Goal: Task Accomplishment & Management: Use online tool/utility

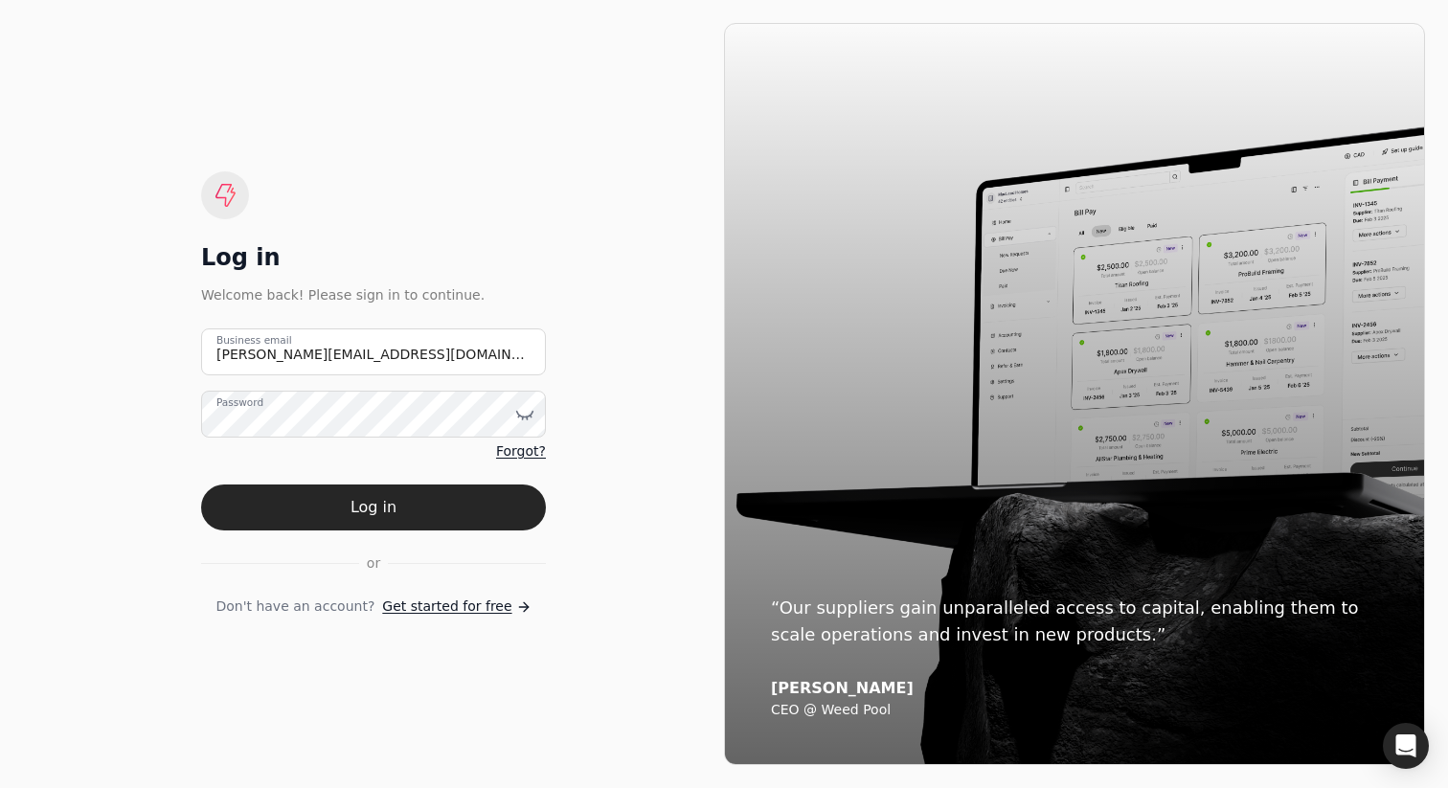
click at [601, 121] on div "Log in Welcome back! Please sign in to continue. [PERSON_NAME][EMAIL_ADDRESS][D…" at bounding box center [373, 394] width 701 height 742
click at [338, 348] on email "brendan+approver@helloquickly.com" at bounding box center [373, 351] width 345 height 47
paste email "team+pitell"
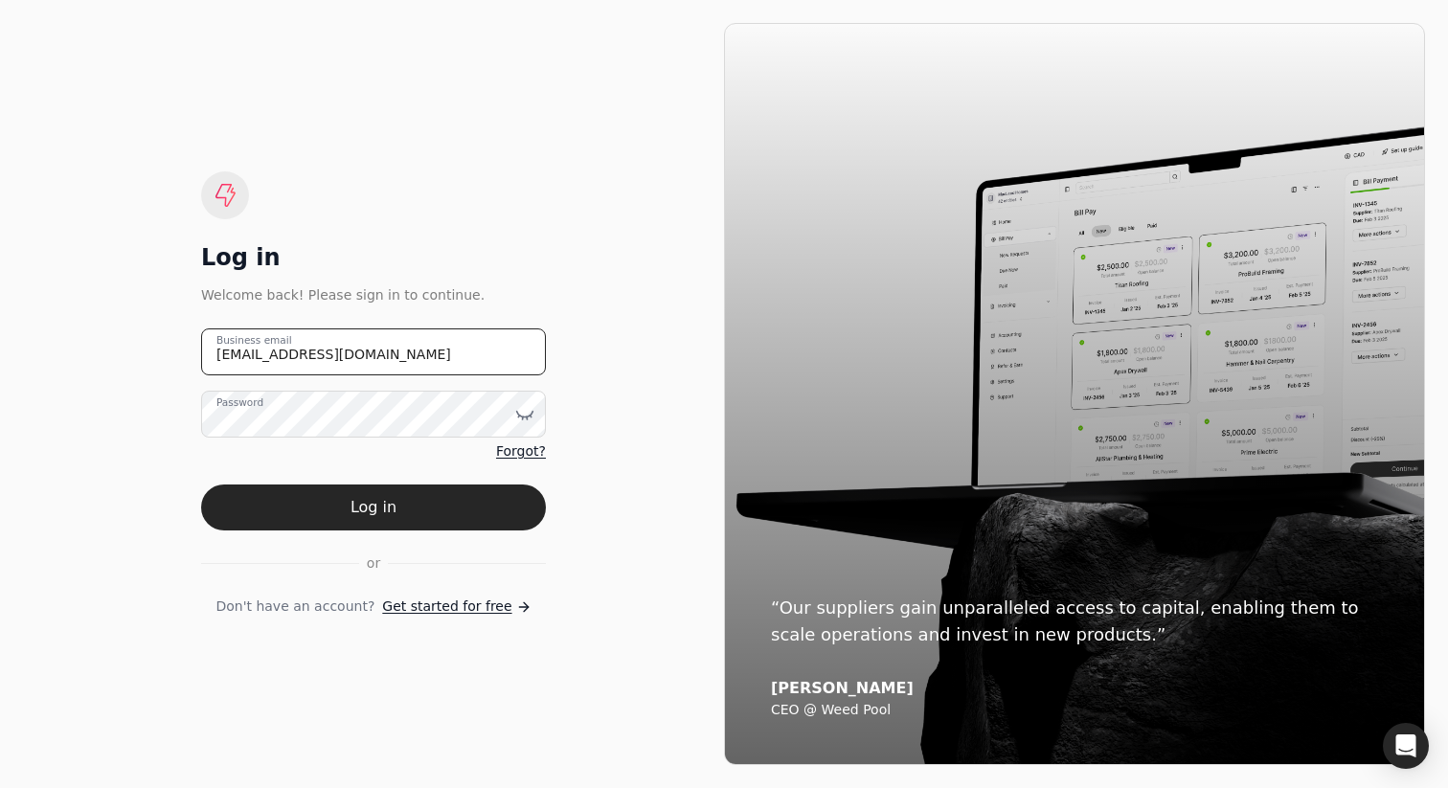
type email "team+pitell@helloquickly.com"
click at [598, 337] on div "Log in Welcome back! Please sign in to continue. team+pitell@helloquickly.com B…" at bounding box center [373, 394] width 701 height 742
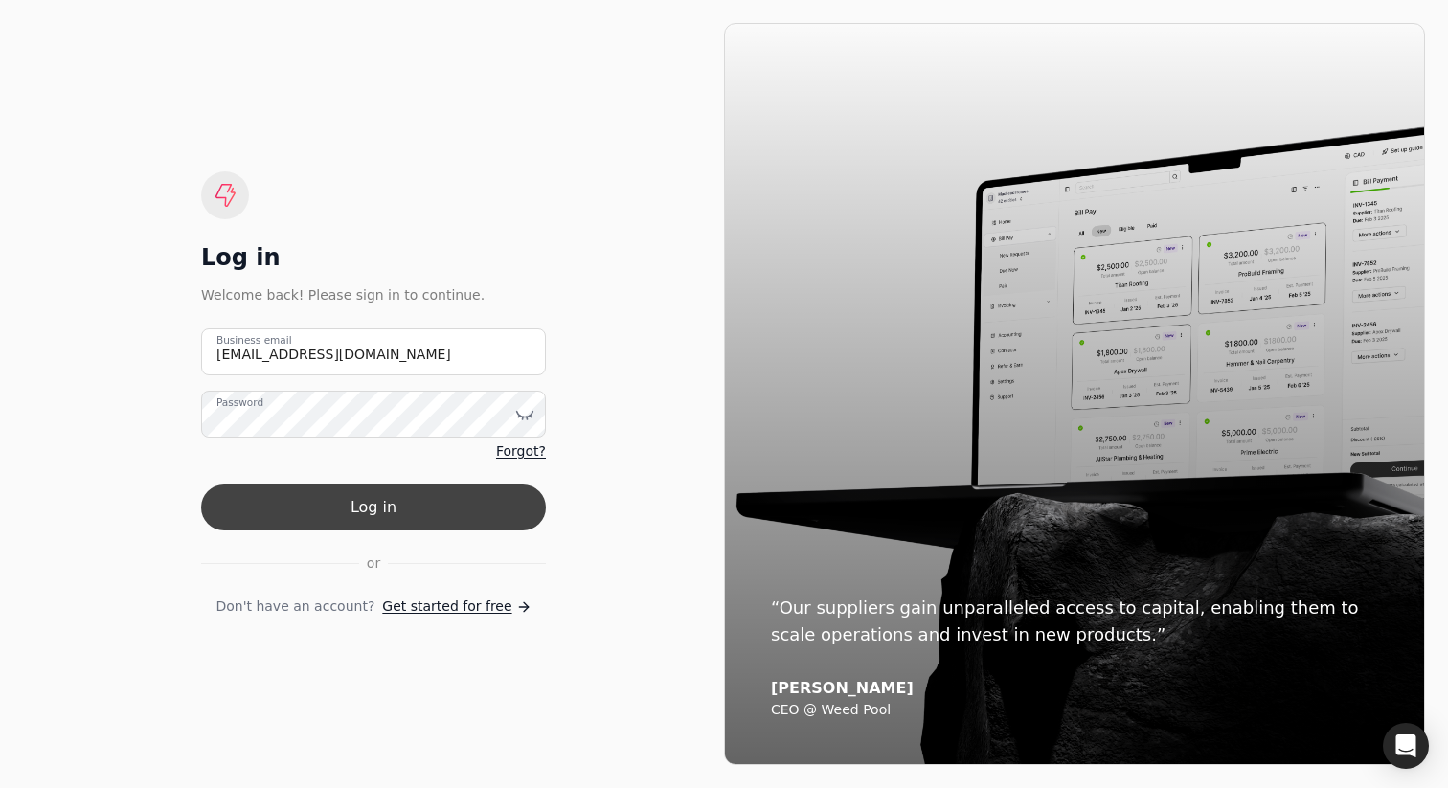
click at [417, 504] on button "Log in" at bounding box center [373, 507] width 345 height 46
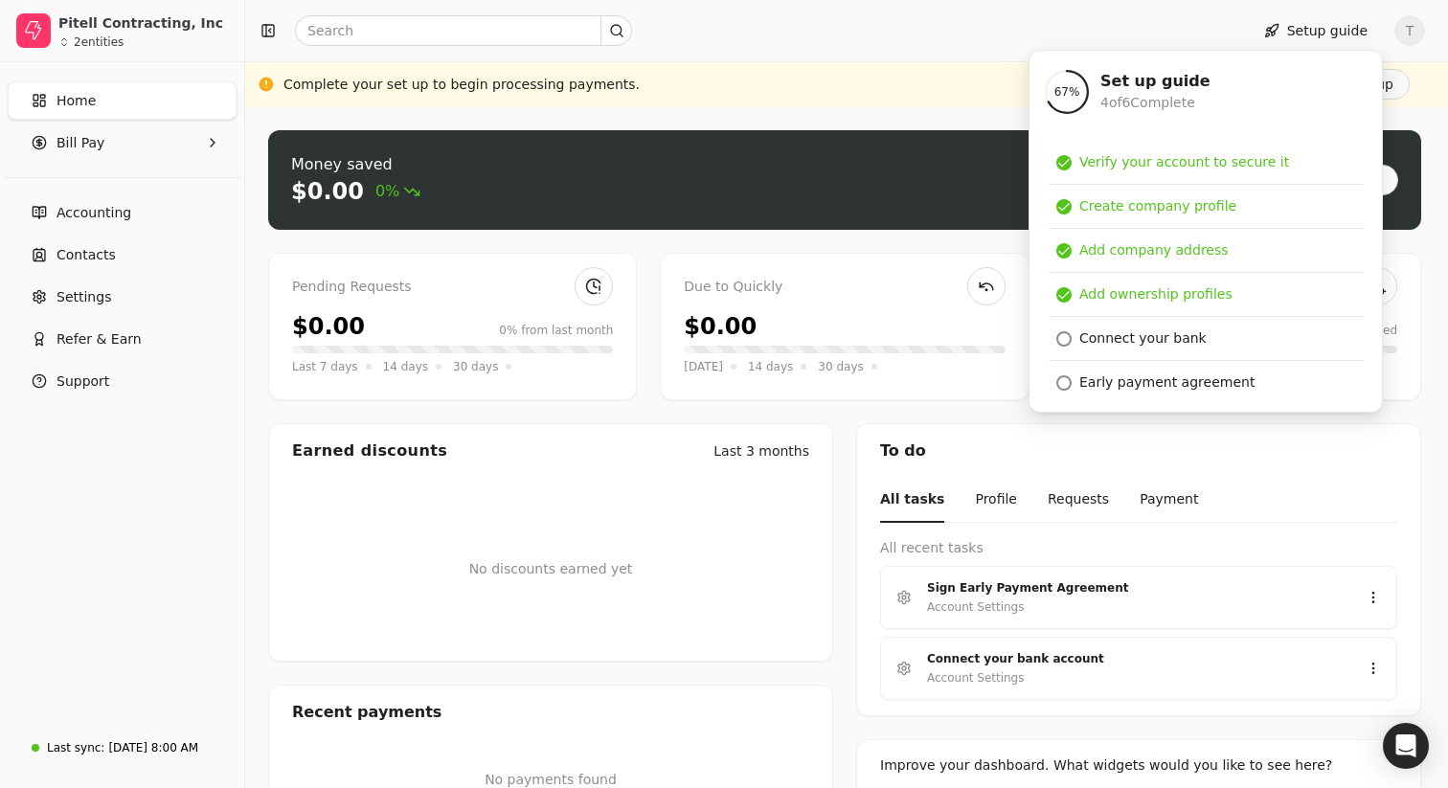
click at [897, 28] on div at bounding box center [743, 30] width 980 height 31
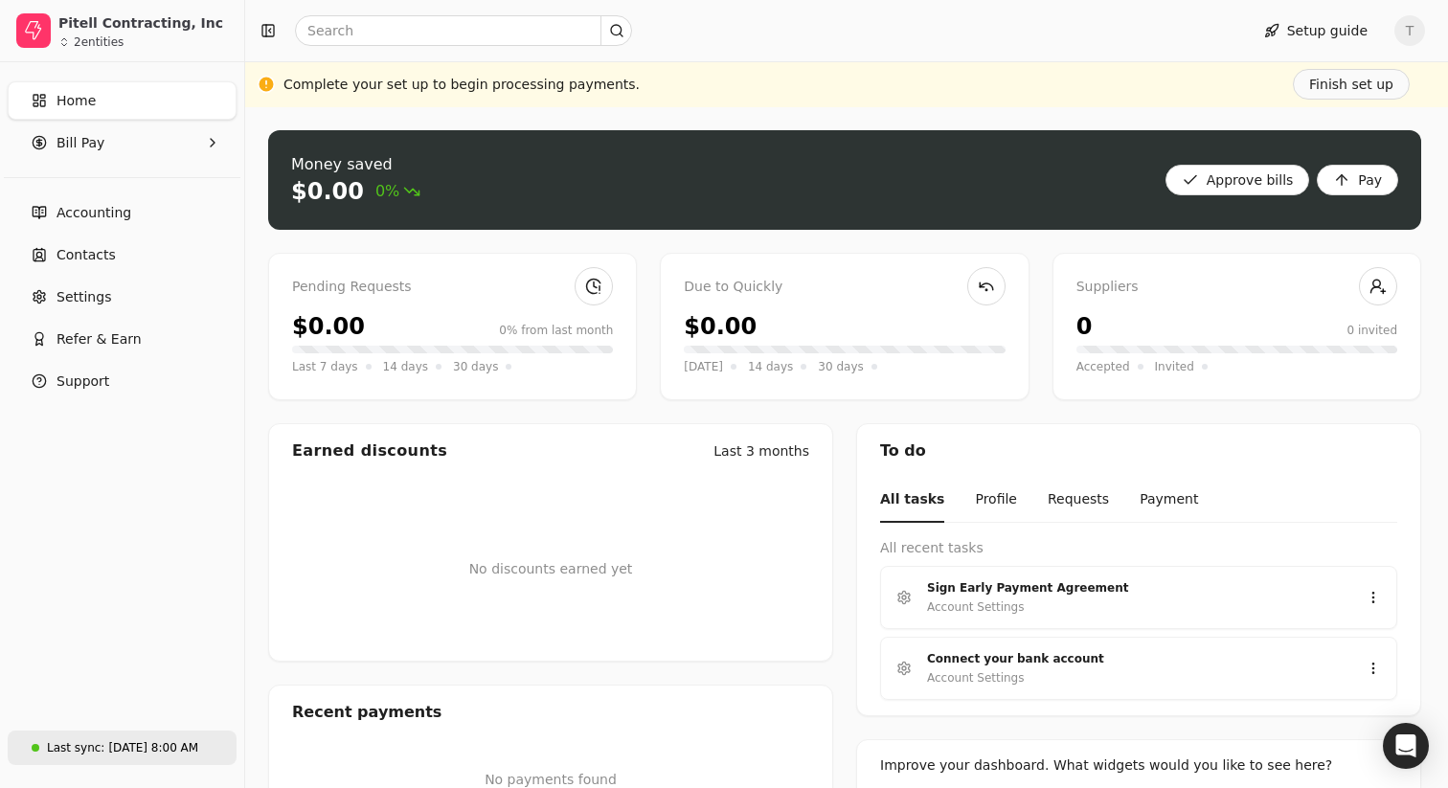
click at [122, 753] on div "[DATE] 8:00 AM" at bounding box center [153, 747] width 90 height 17
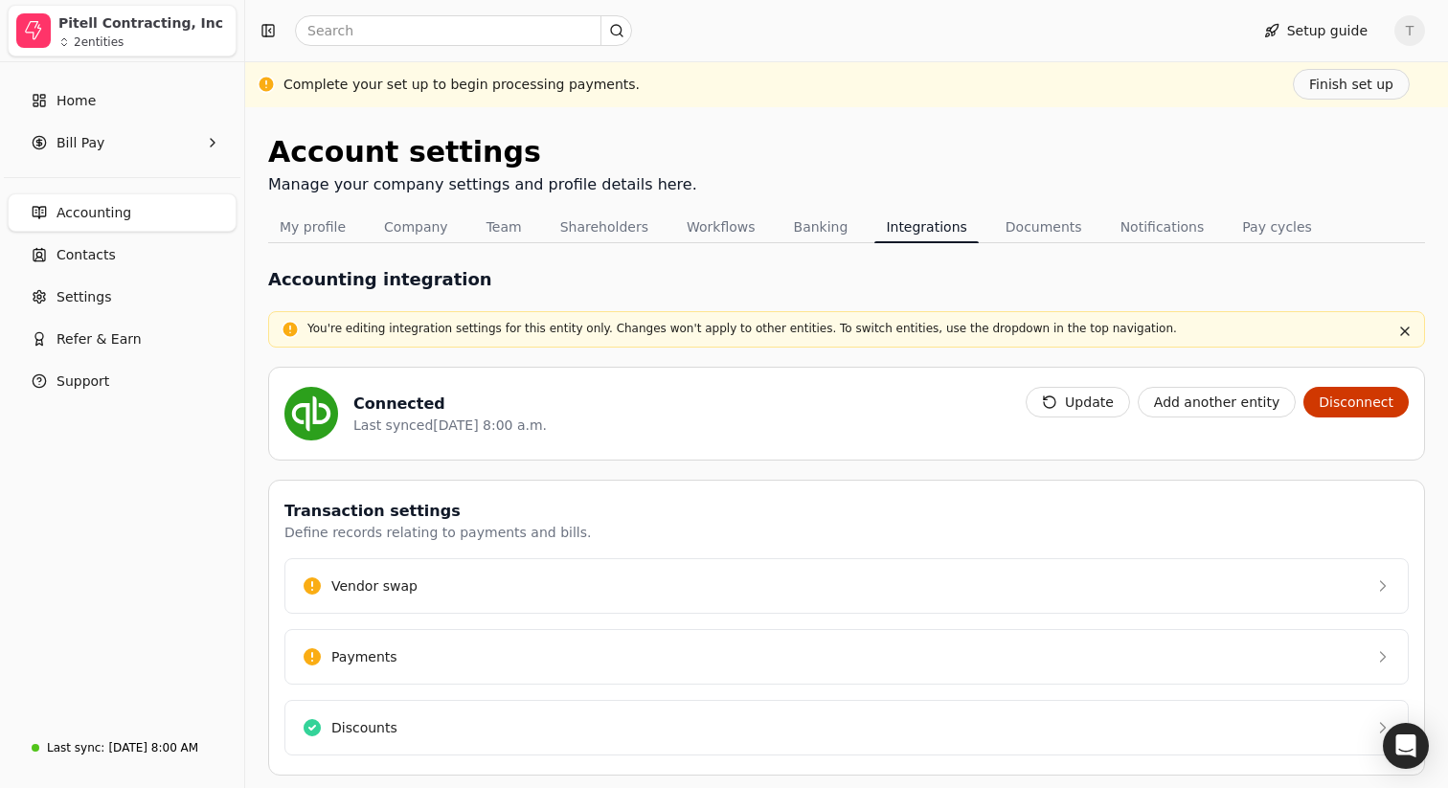
click at [113, 43] on div "2 entities" at bounding box center [99, 41] width 50 height 11
click at [784, 152] on div "Account settings Manage your company settings and profile details here." at bounding box center [846, 170] width 1156 height 81
click at [671, 132] on div "Account settings Manage your company settings and profile details here." at bounding box center [846, 170] width 1156 height 81
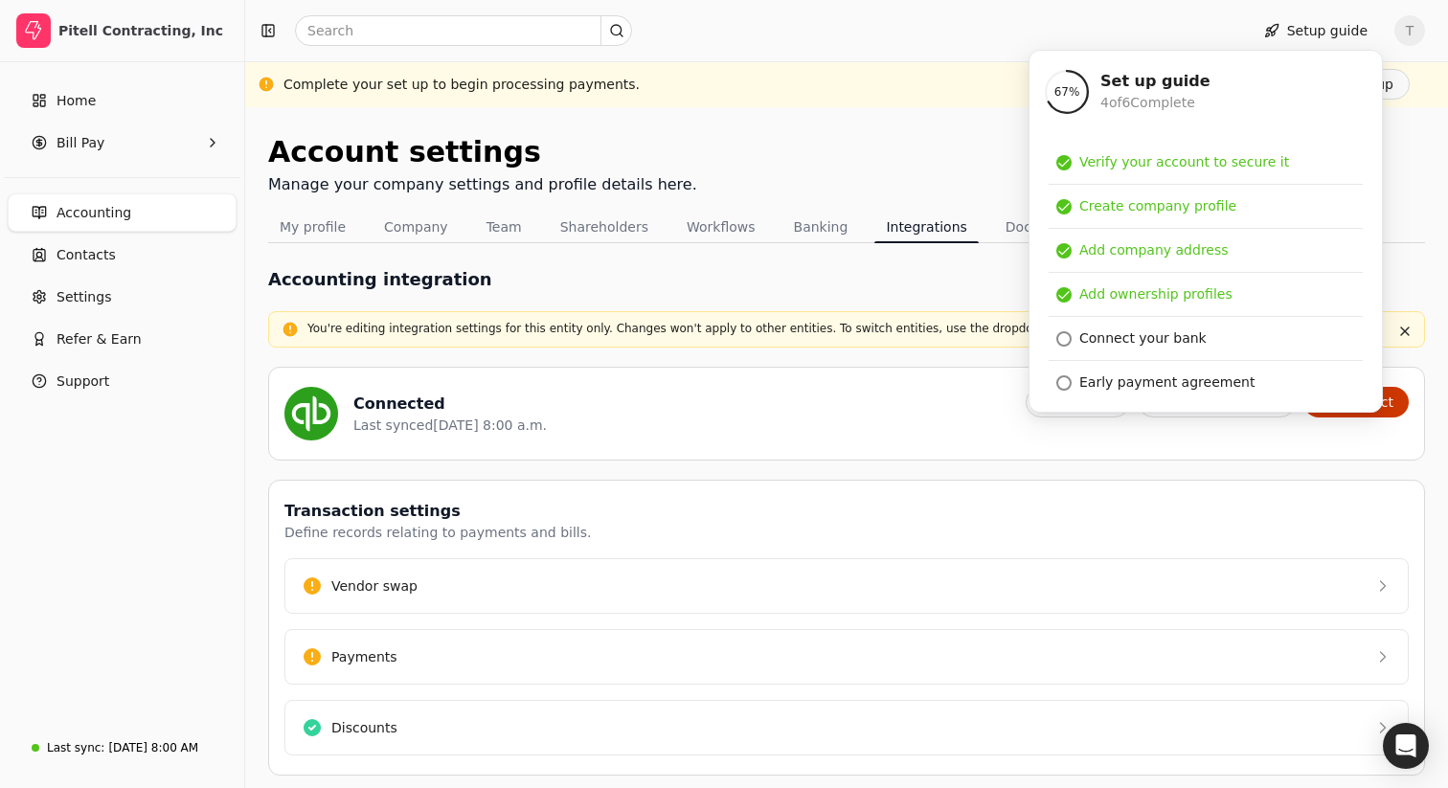
click at [807, 117] on div "Account settings Manage your company settings and profile details here. My prof…" at bounding box center [846, 532] width 1202 height 851
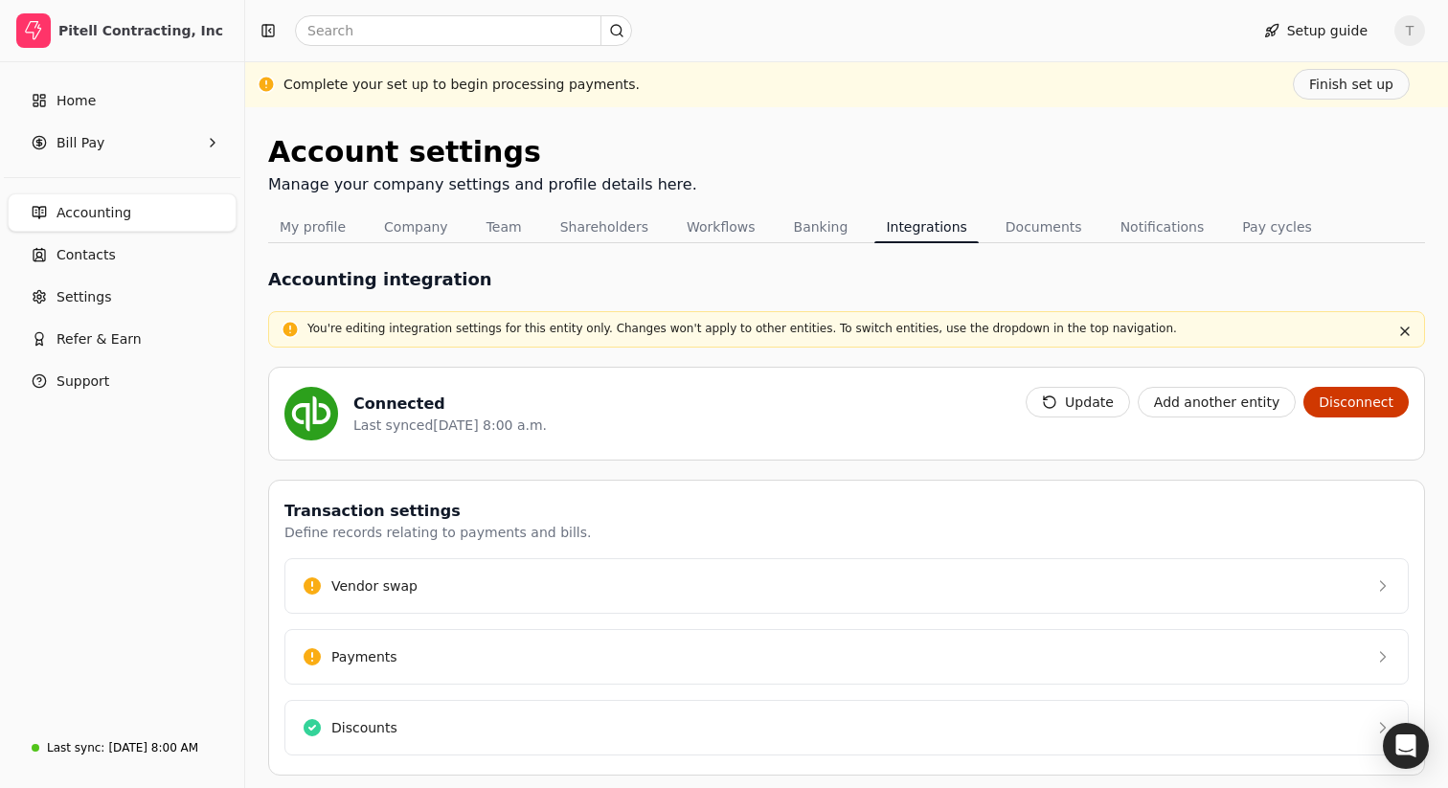
click at [818, 286] on div "Accounting integration" at bounding box center [846, 279] width 1156 height 26
click at [115, 258] on link "Contacts" at bounding box center [122, 255] width 229 height 38
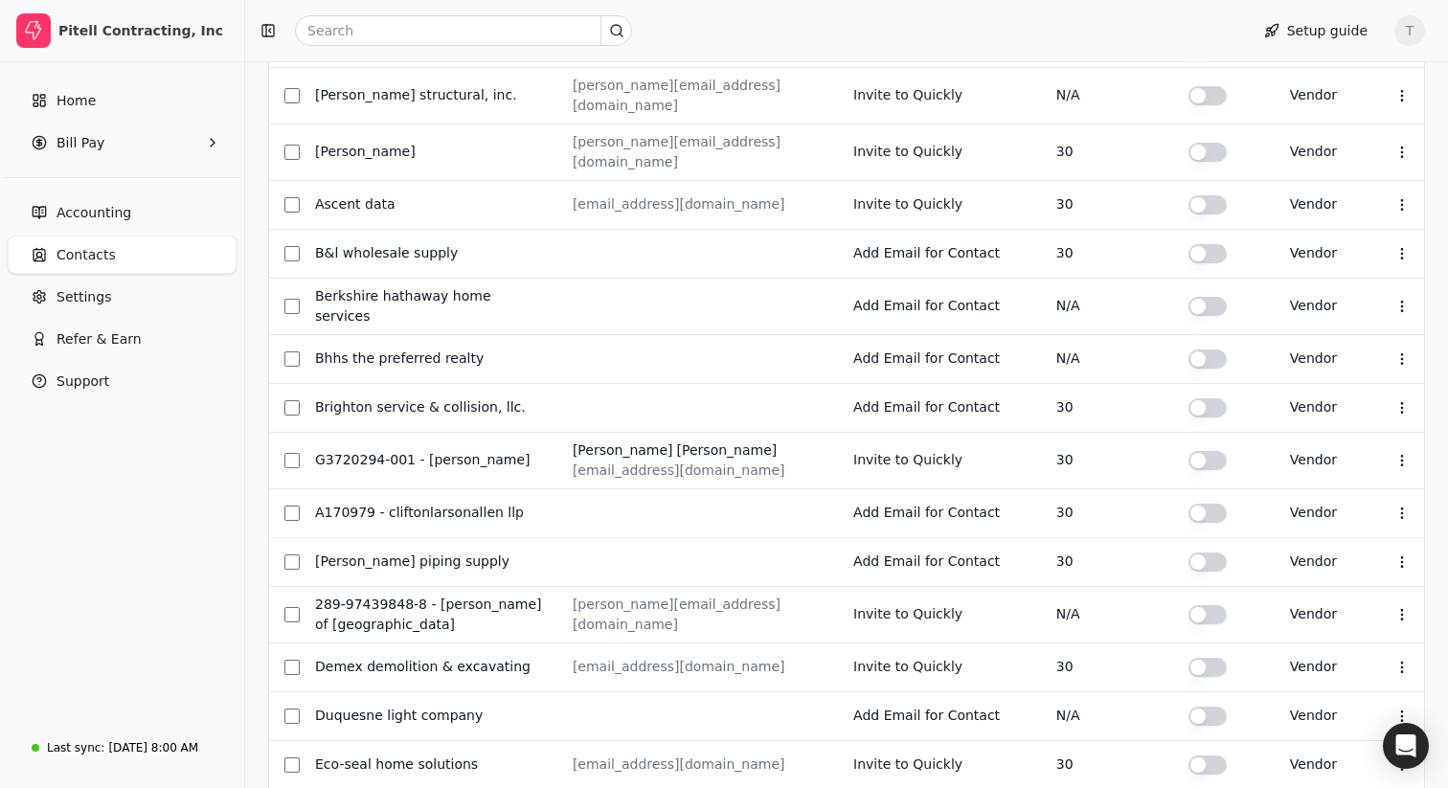
scroll to position [719, 0]
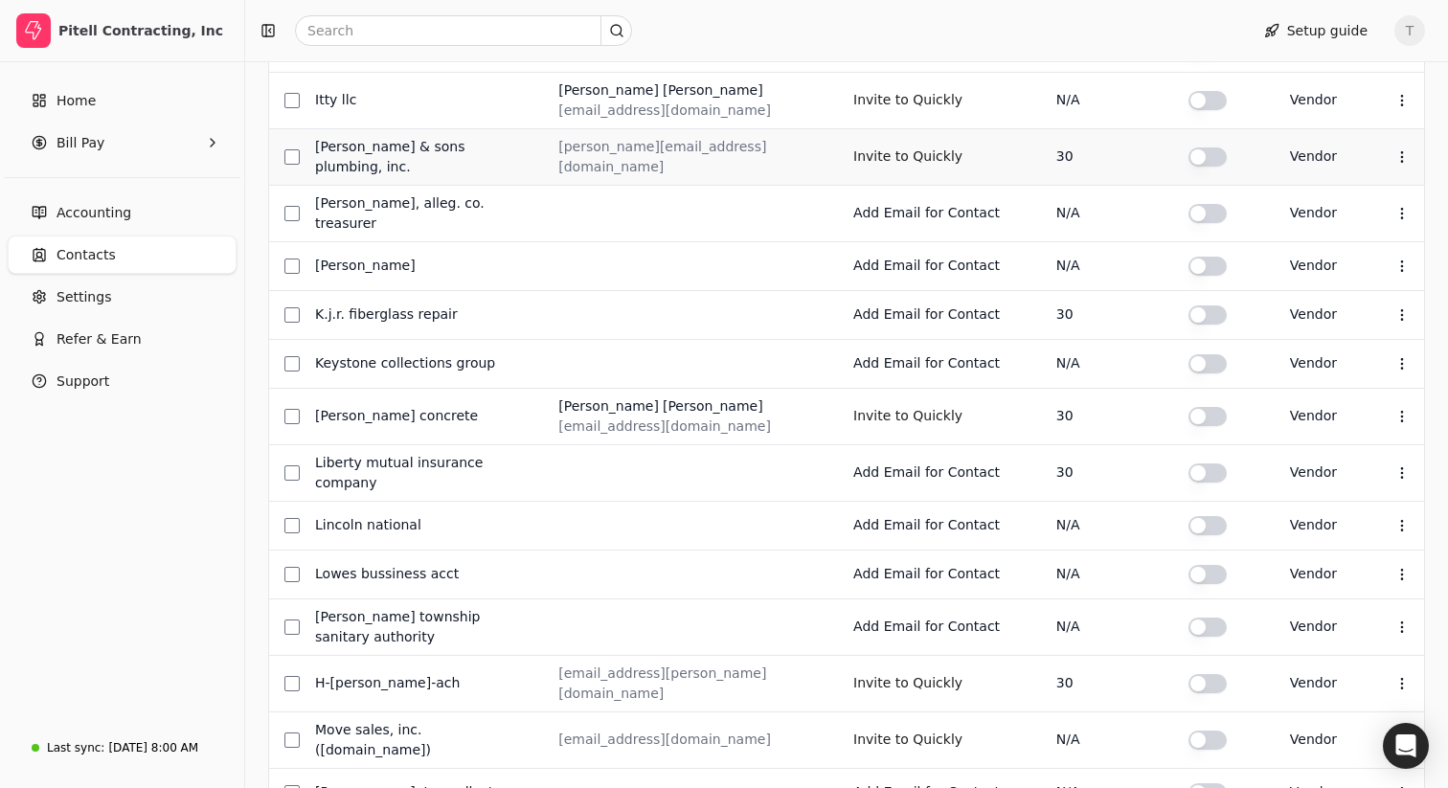
scroll to position [788, 0]
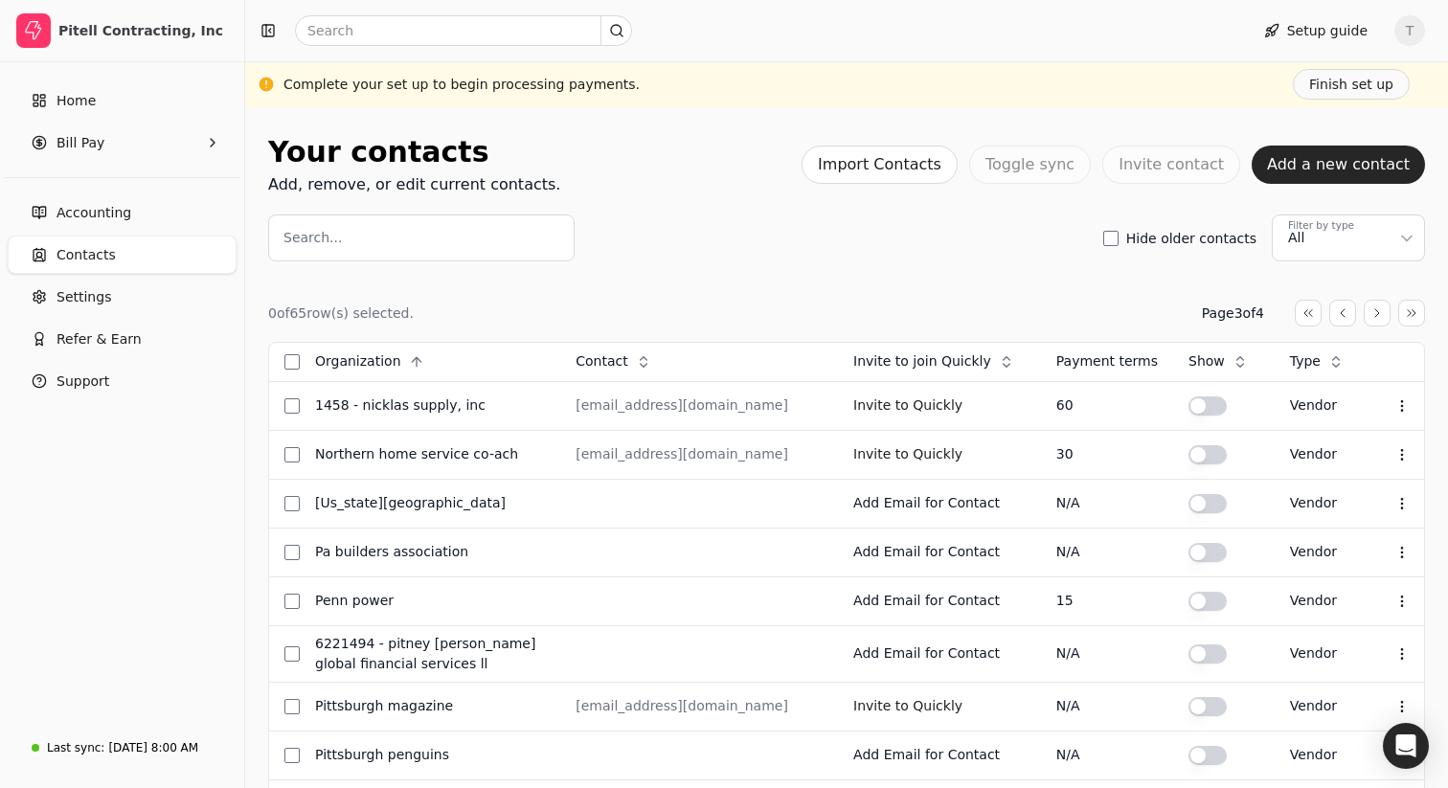
scroll to position [704, 0]
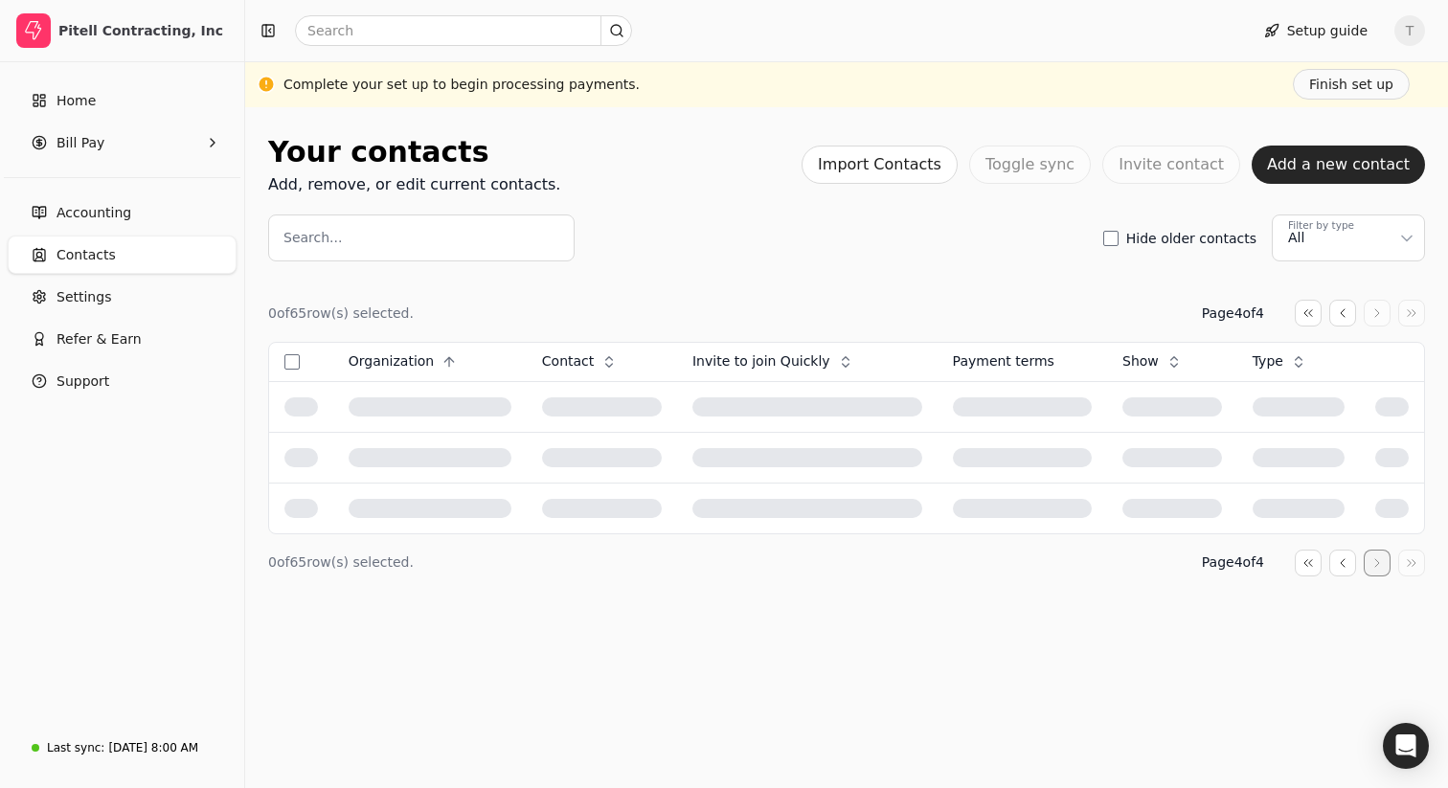
scroll to position [0, 0]
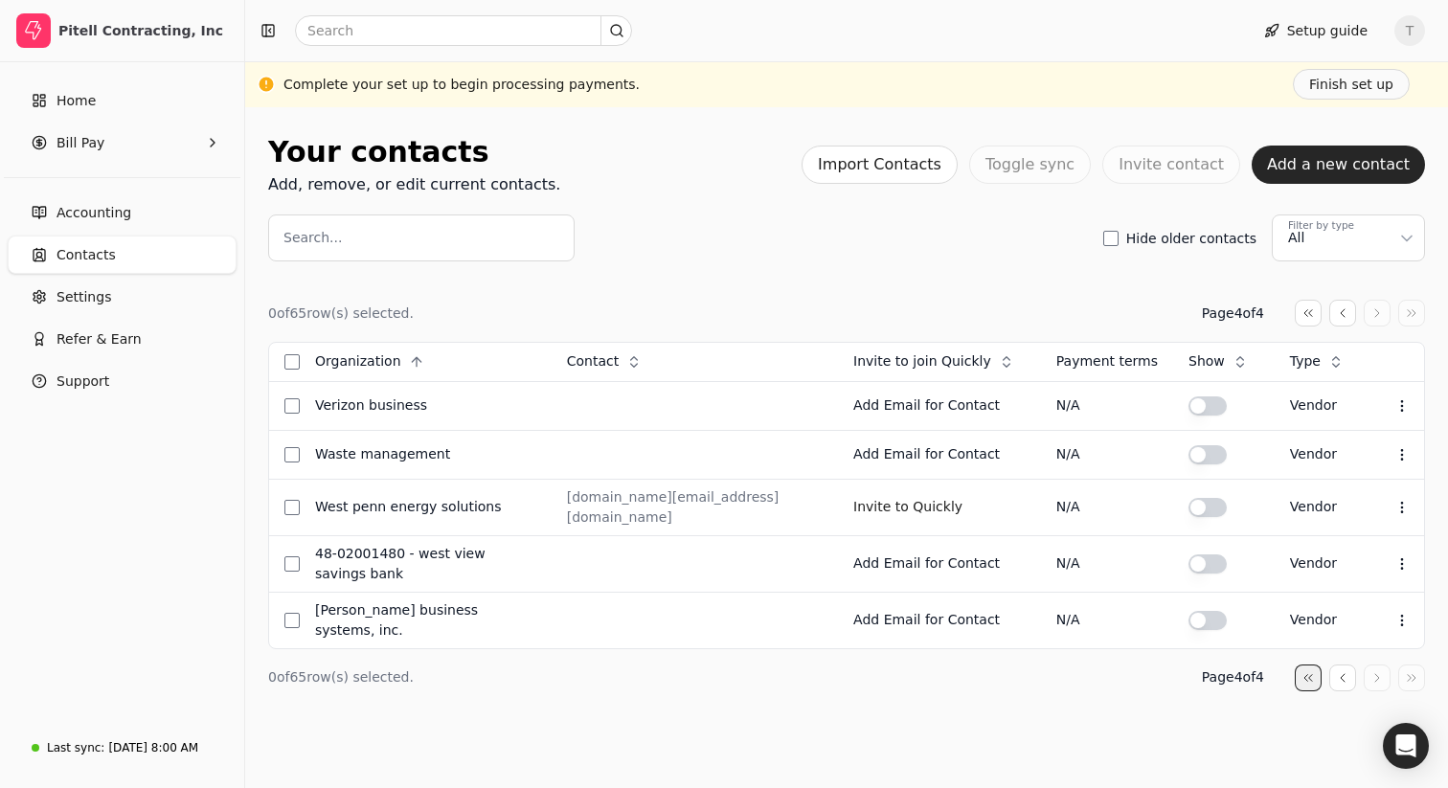
click at [1307, 326] on button "button" at bounding box center [1307, 313] width 27 height 27
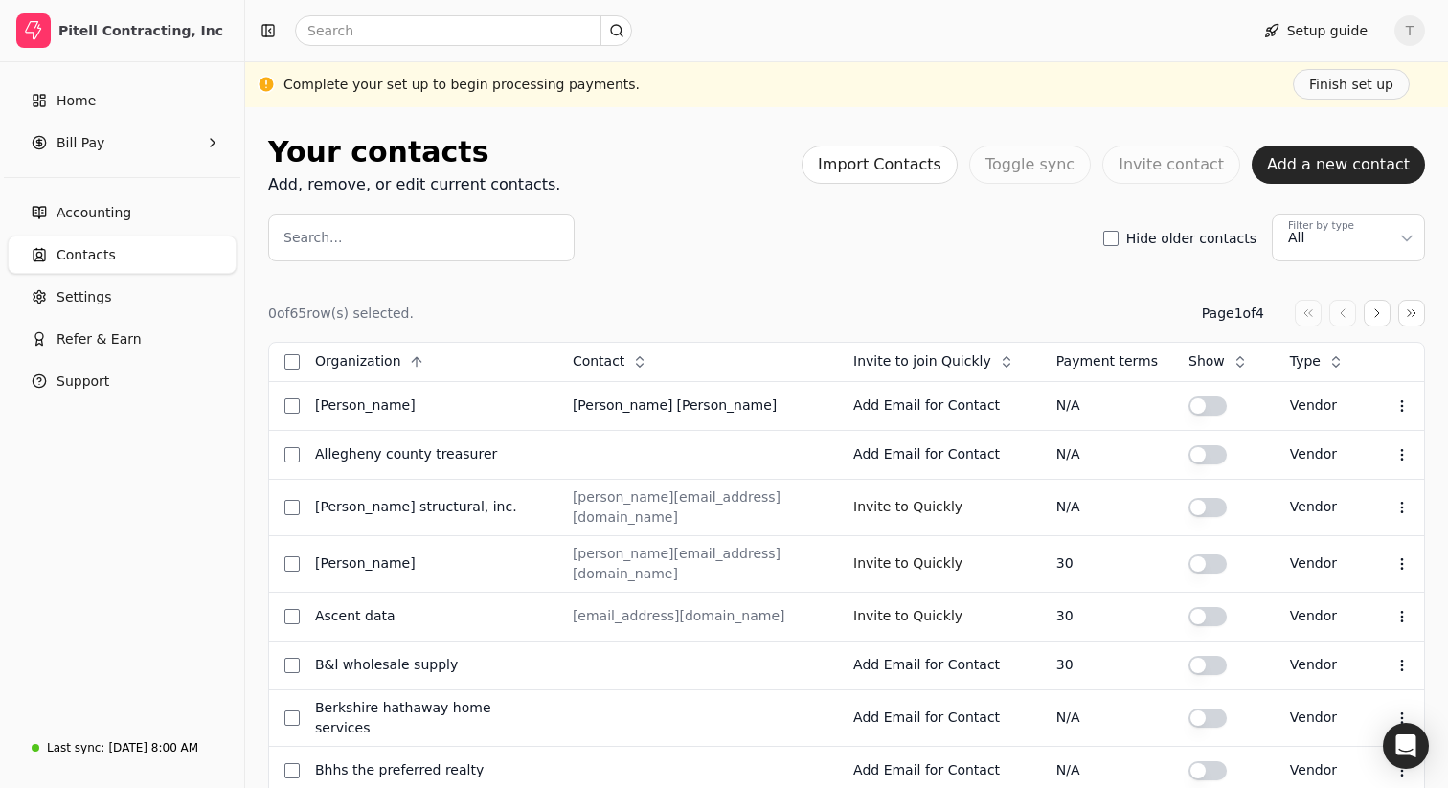
click at [98, 249] on span "Contacts" at bounding box center [85, 255] width 59 height 20
click at [111, 203] on span "Accounting" at bounding box center [93, 213] width 75 height 20
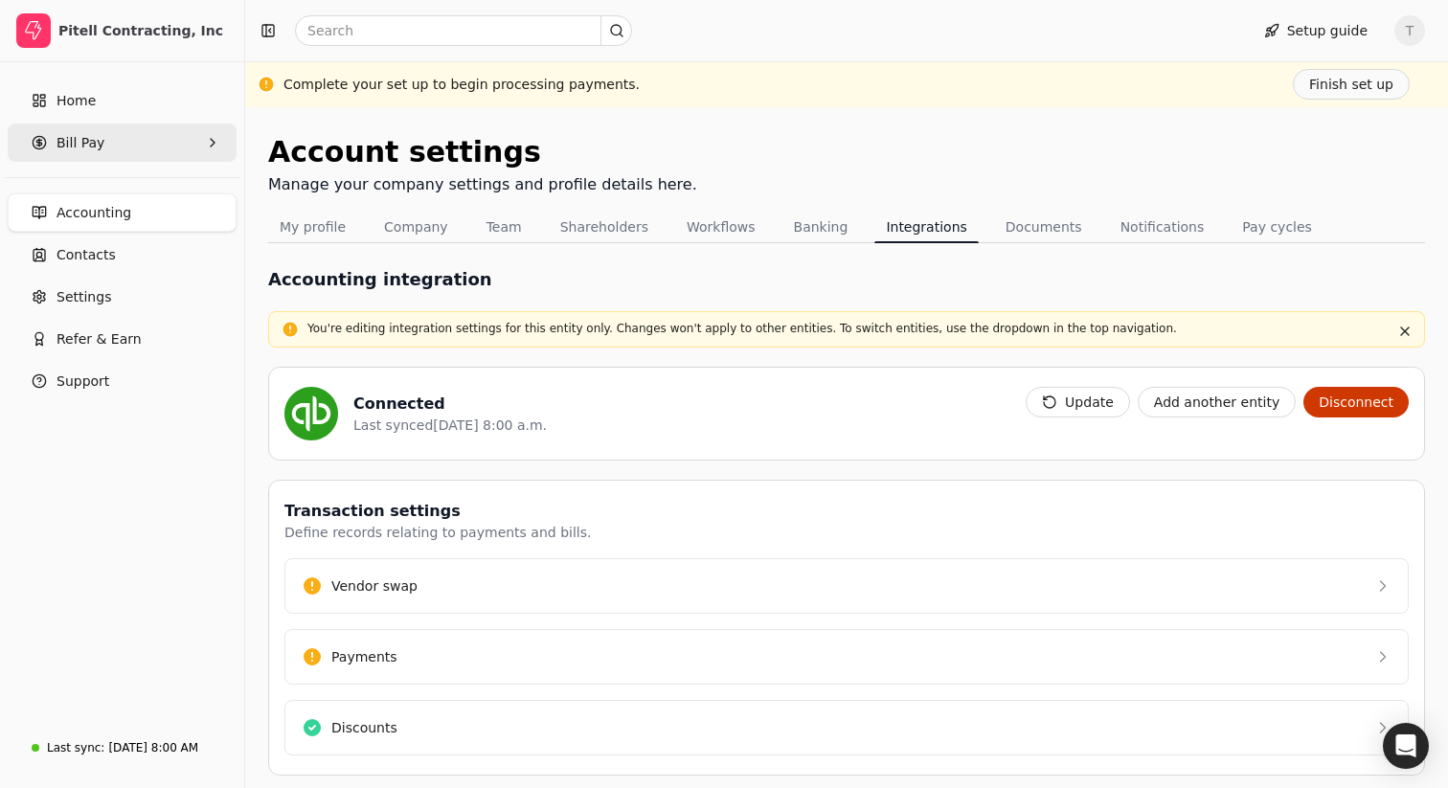
click at [134, 147] on Pay "Bill Pay" at bounding box center [122, 142] width 229 height 38
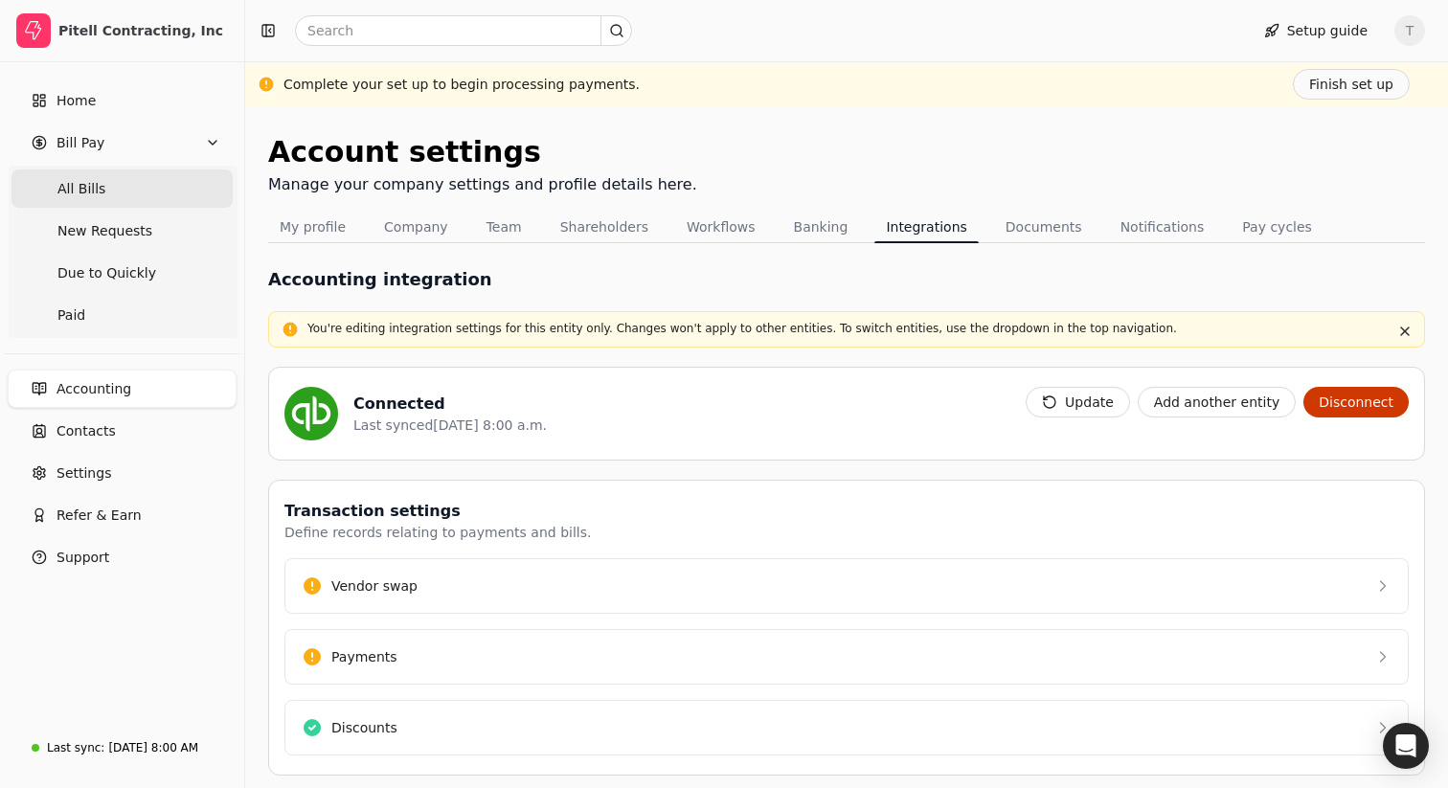
click at [112, 189] on Bills "All Bills" at bounding box center [121, 188] width 221 height 38
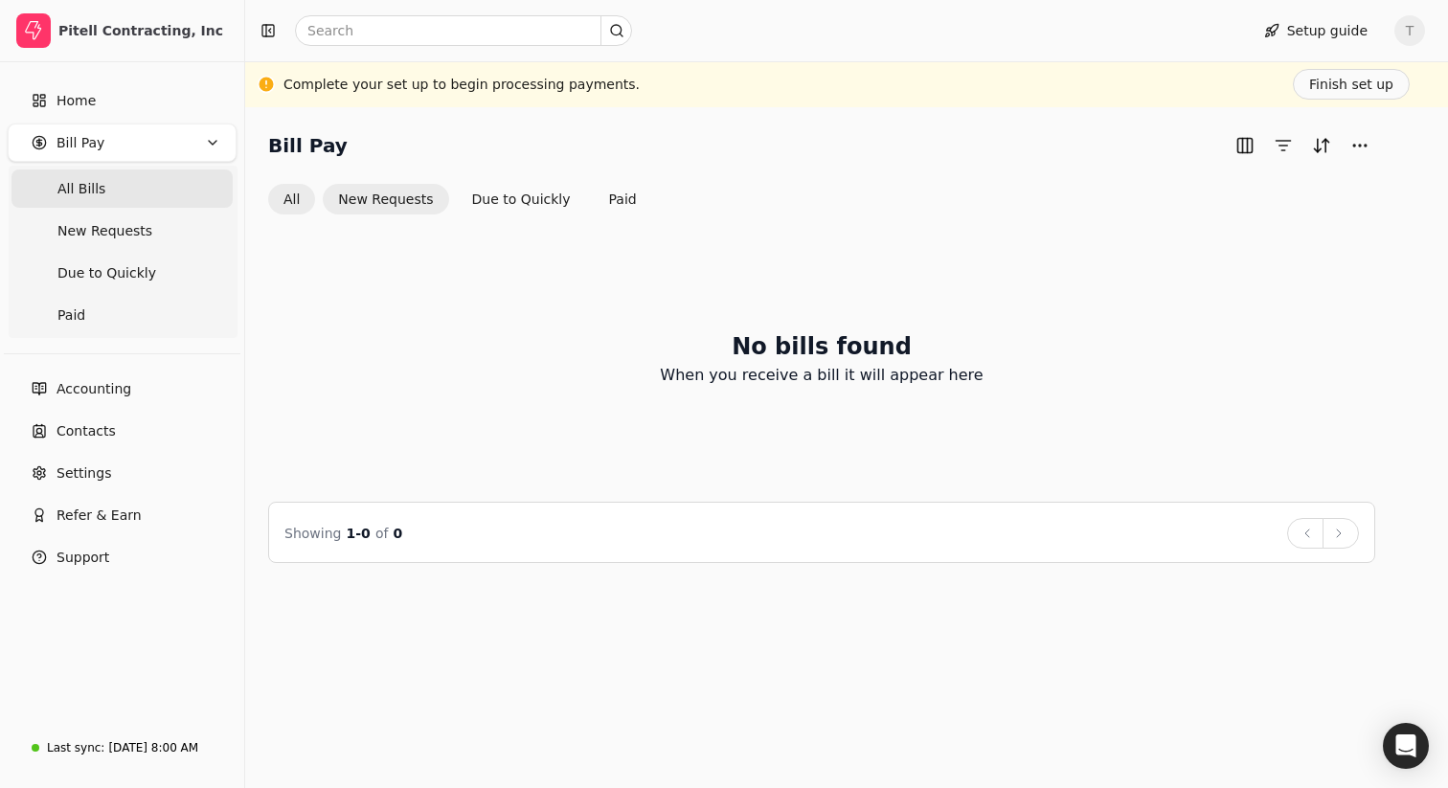
click at [404, 205] on button "New Requests" at bounding box center [385, 199] width 125 height 31
click at [292, 201] on button "All" at bounding box center [291, 200] width 47 height 31
click at [585, 263] on div "No bills found When you receive a bill it will appear here" at bounding box center [821, 357] width 1107 height 241
click at [137, 193] on Bills "All Bills" at bounding box center [121, 188] width 221 height 38
click at [495, 313] on div "No bills found When you receive a bill it will appear here" at bounding box center [821, 357] width 1107 height 241
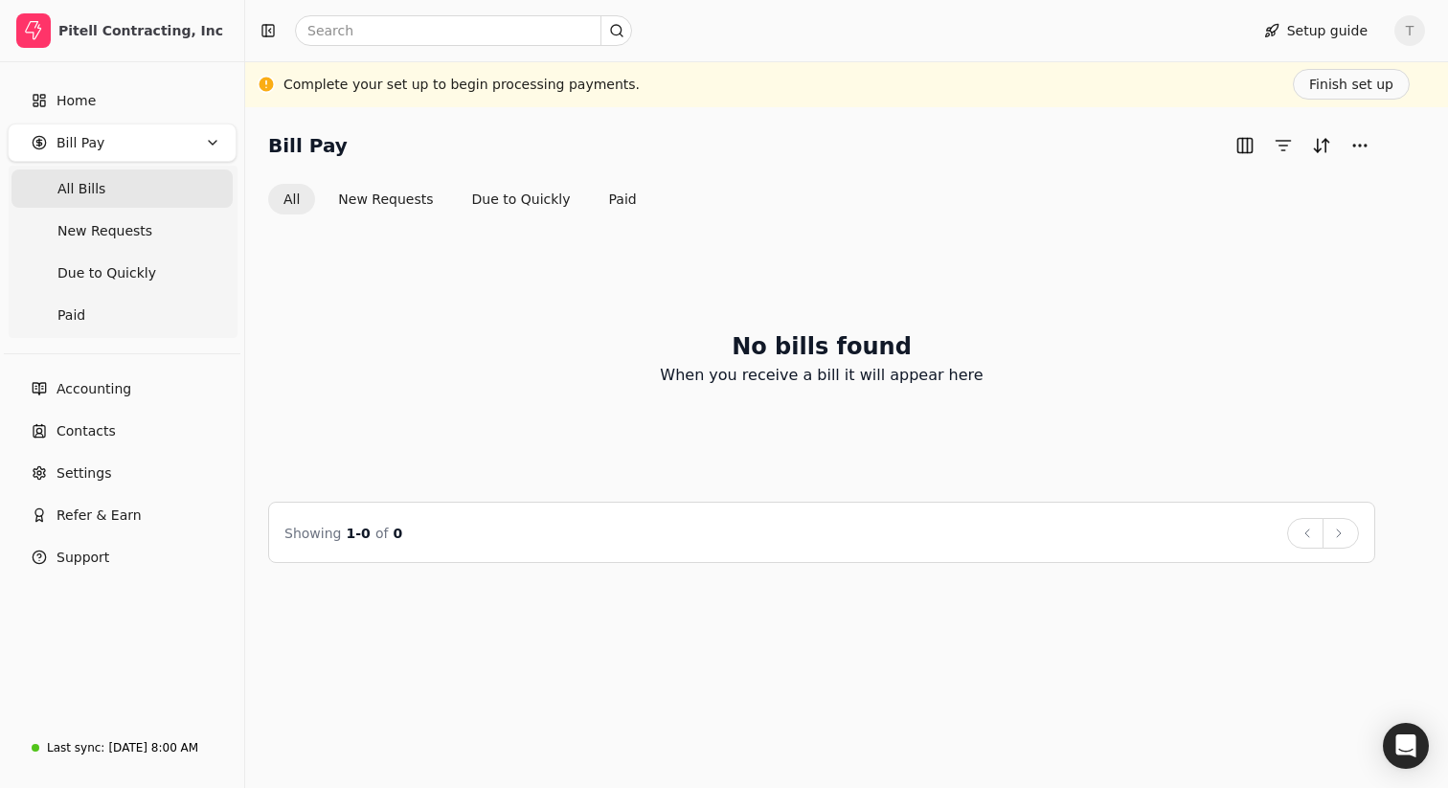
click at [822, 167] on div "Bill Pay All New Requests Due to Quickly Paid" at bounding box center [821, 172] width 1107 height 84
click at [97, 395] on span "Accounting" at bounding box center [93, 389] width 75 height 20
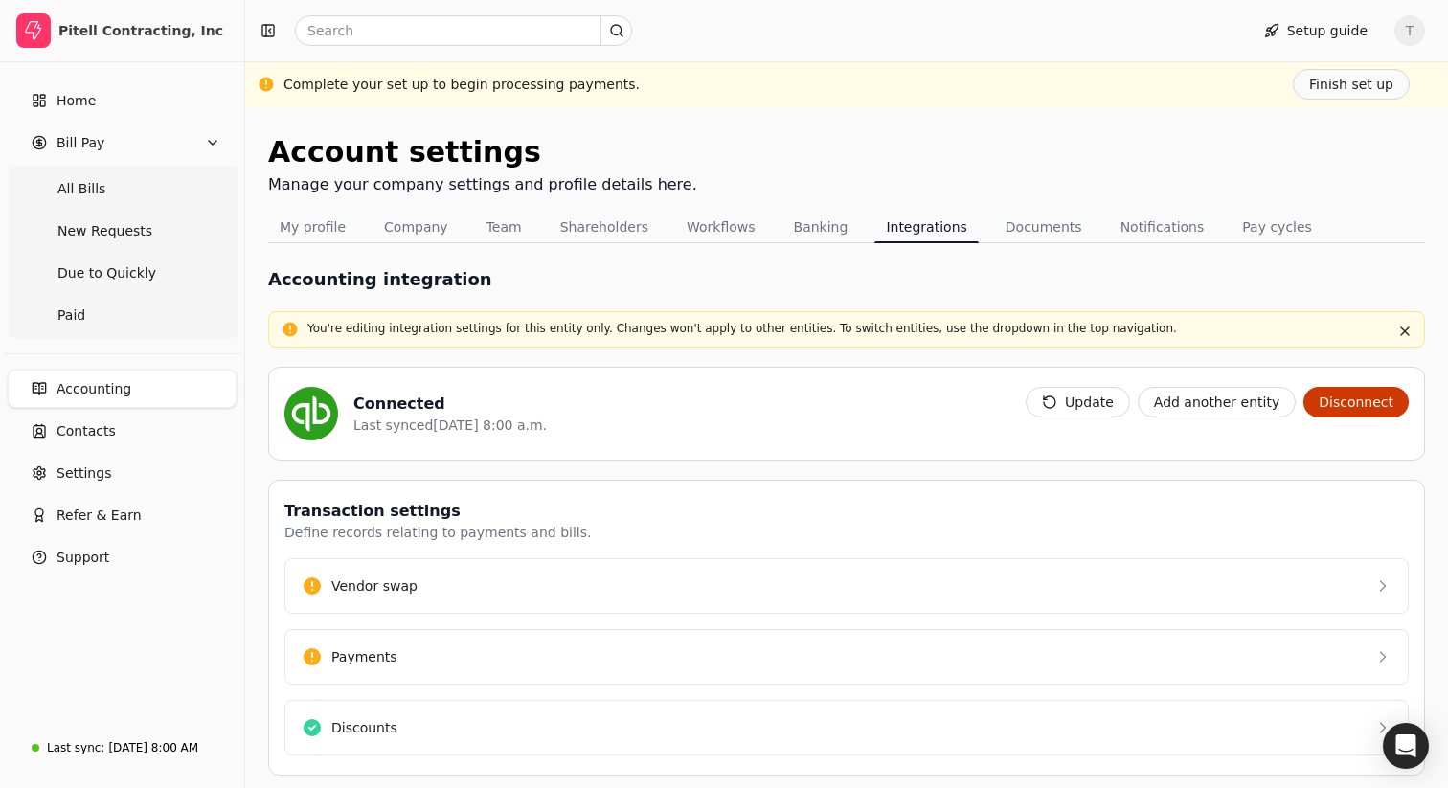
click at [787, 272] on div "Accounting integration" at bounding box center [846, 279] width 1156 height 26
